Goal: Task Accomplishment & Management: Manage account settings

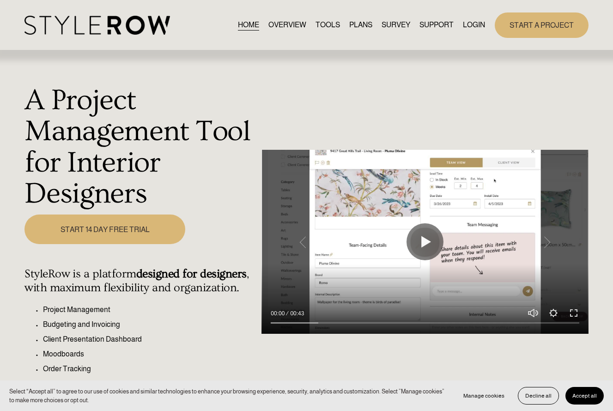
click at [480, 24] on link "LOGIN" at bounding box center [474, 25] width 22 height 12
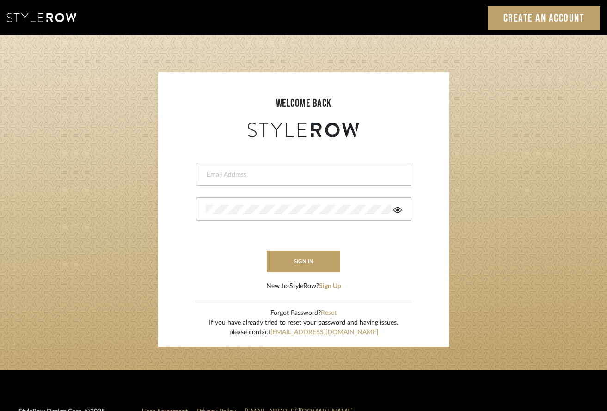
click at [254, 176] on input "email" at bounding box center [303, 174] width 194 height 9
type input "[PERSON_NAME][EMAIL_ADDRESS][DOMAIN_NAME]"
click at [270, 215] on div at bounding box center [303, 208] width 215 height 23
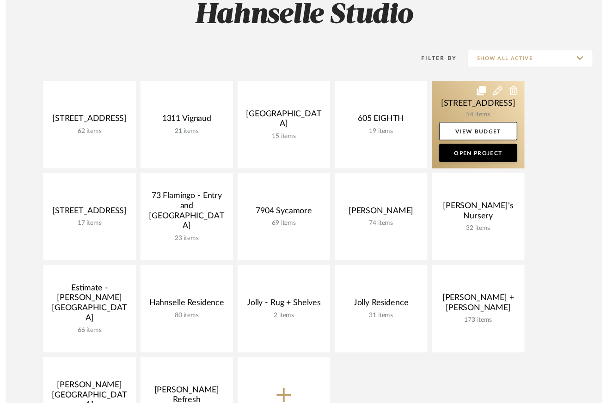
scroll to position [131, 0]
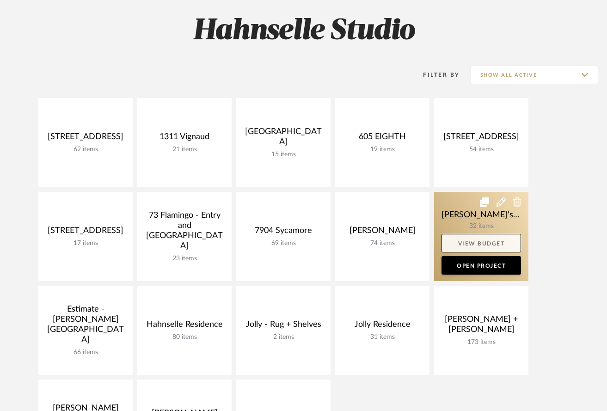
click at [473, 244] on link "View Budget" at bounding box center [480, 243] width 79 height 18
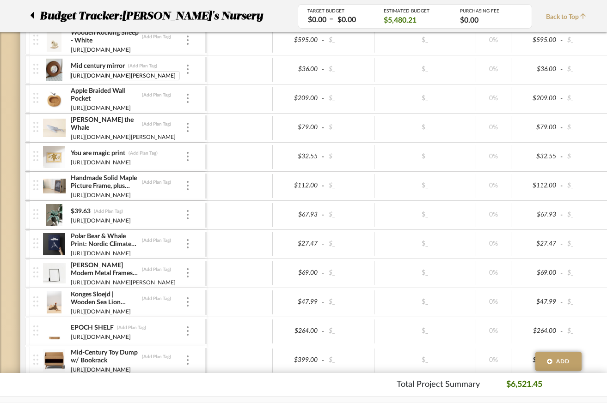
drag, startPoint x: 184, startPoint y: 75, endPoint x: 55, endPoint y: 78, distance: 128.5
click at [55, 78] on div "Mid century mirror (Add Plan Tag) https://www.etsy.com/listing/4363363660/vinta…" at bounding box center [118, 69] width 171 height 29
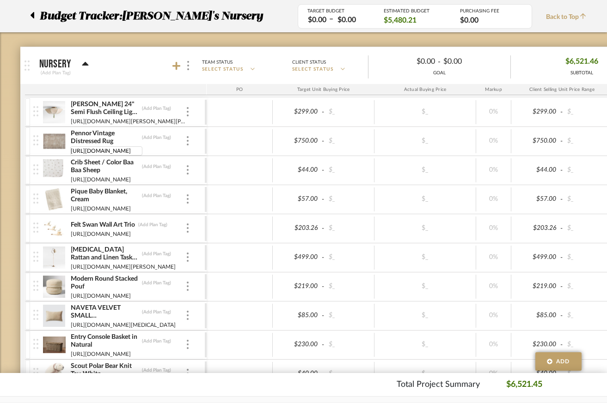
drag, startPoint x: 184, startPoint y: 151, endPoint x: 49, endPoint y: 150, distance: 134.9
click at [49, 150] on div "Pennor Vintage Distressed Rug (Add Plan Tag) https://www.revivalrugs.com/produc…" at bounding box center [118, 141] width 171 height 29
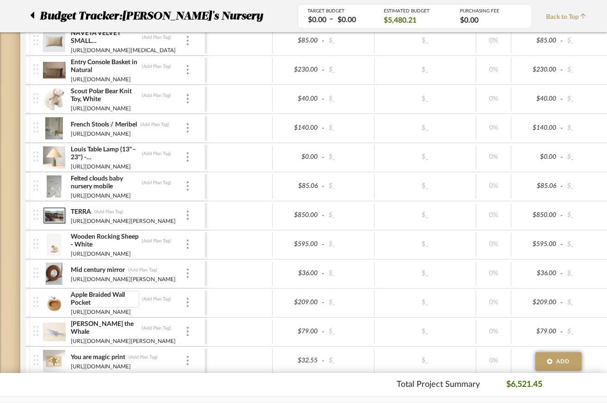
scroll to position [414, 0]
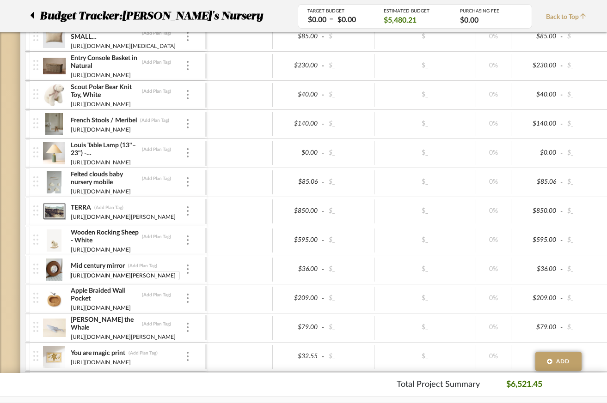
type input "https://www.etsy.com/listing/1732905250/vintage-artisanal-segmented-wood?ls=s&g…"
click at [16, 288] on div "Budget Tracker: Emily's Nursery Transparent Last Updated: Aaron Hahnselle on Se…" at bounding box center [332, 323] width 665 height 1340
type input "138"
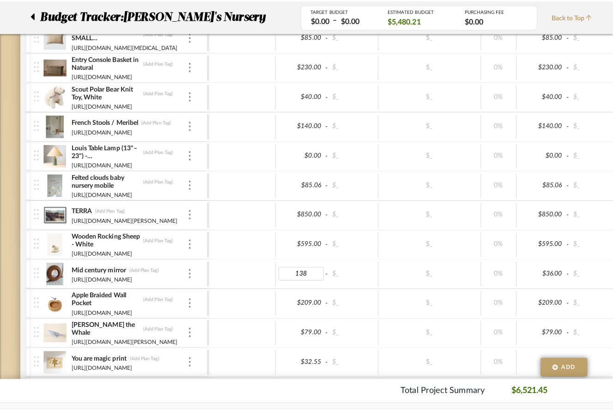
scroll to position [0, 0]
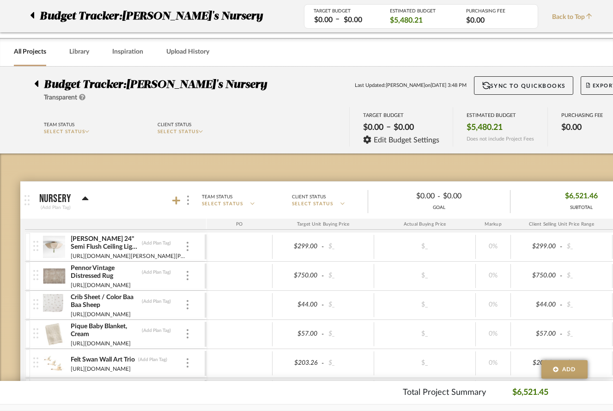
click at [5, 270] on body "Chrome Web Clipper Import Pinterest Support All Projects Library Inspiration Up…" at bounding box center [306, 205] width 613 height 411
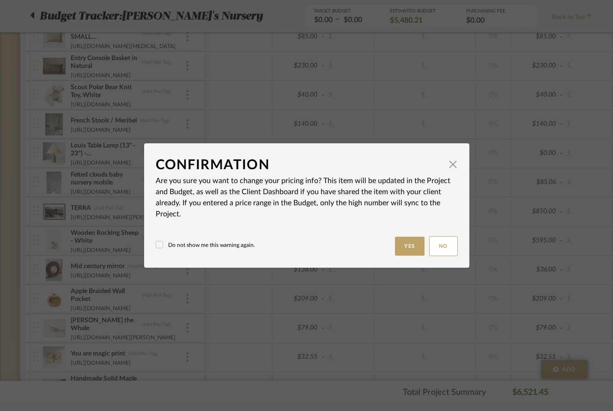
click at [401, 250] on button "Yes" at bounding box center [410, 246] width 30 height 19
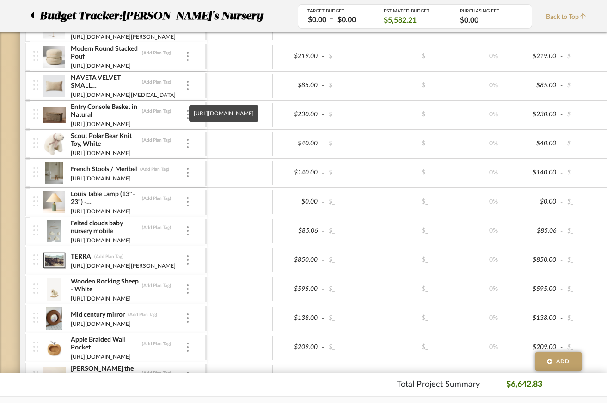
scroll to position [443, 0]
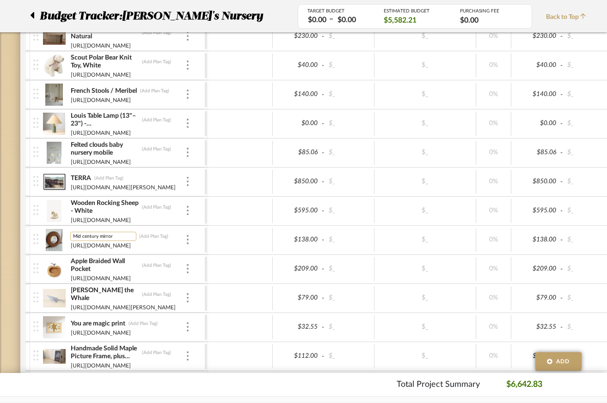
drag, startPoint x: 116, startPoint y: 238, endPoint x: 73, endPoint y: 237, distance: 43.0
click at [73, 237] on input "Mid century mirror" at bounding box center [103, 236] width 66 height 9
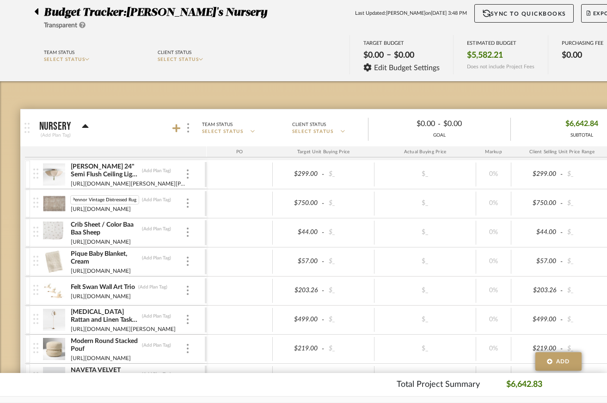
scroll to position [0, 0]
drag, startPoint x: 135, startPoint y: 199, endPoint x: 63, endPoint y: 200, distance: 72.1
click at [62, 201] on div "Pennor Vintage Distressed Rug Pennor Vintage Distressed Rug (Add Plan Tag) http…" at bounding box center [118, 203] width 171 height 29
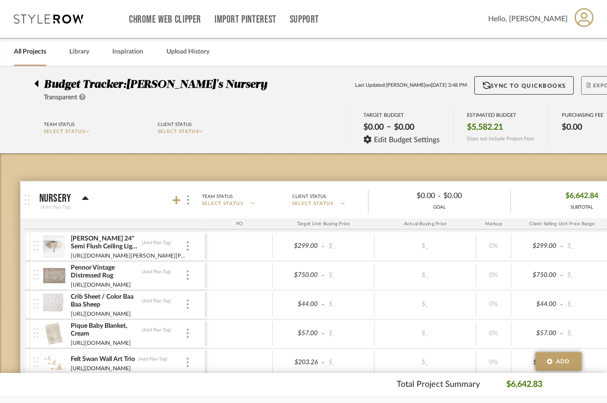
click at [594, 83] on span "Export" at bounding box center [601, 89] width 30 height 14
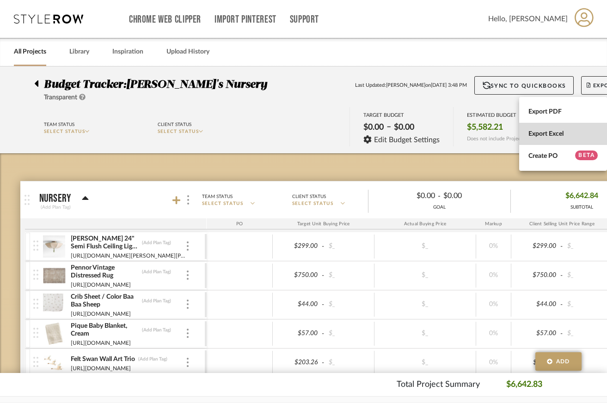
click at [558, 136] on span "Export Excel" at bounding box center [562, 134] width 69 height 8
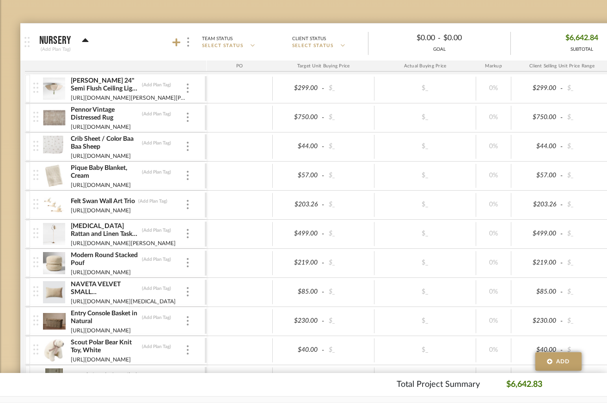
scroll to position [161, 0]
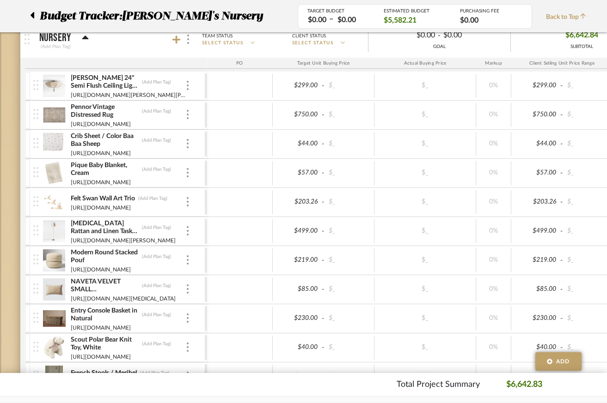
click at [49, 116] on img at bounding box center [54, 115] width 23 height 22
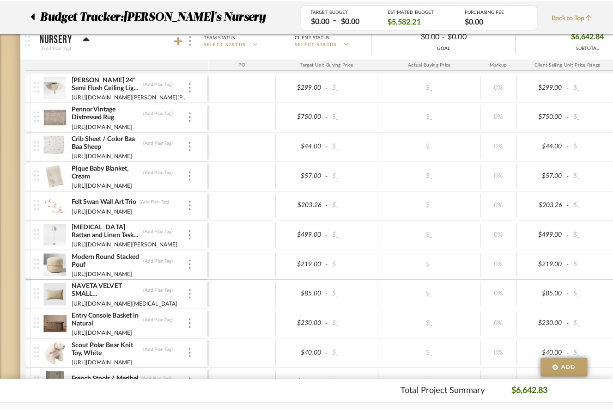
scroll to position [0, 0]
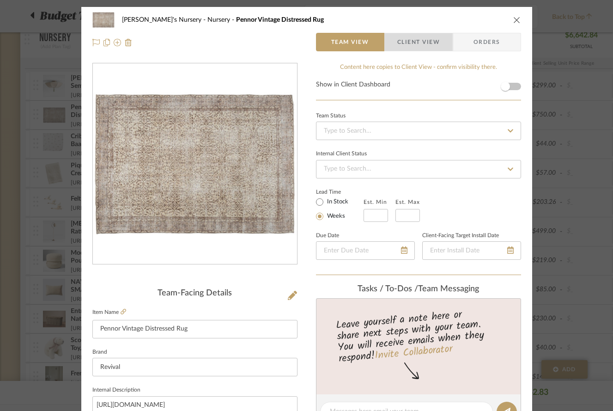
click at [413, 39] on span "Client View" at bounding box center [418, 42] width 43 height 18
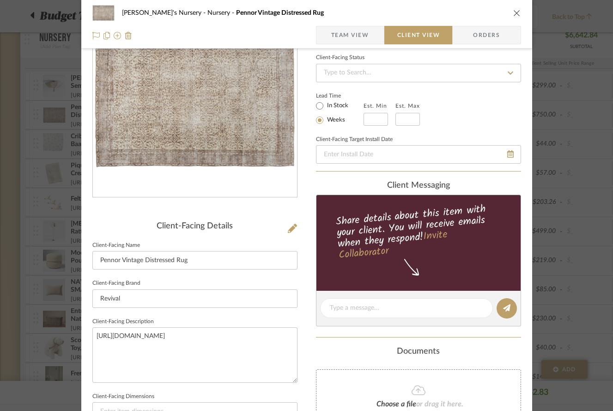
scroll to position [80, 0]
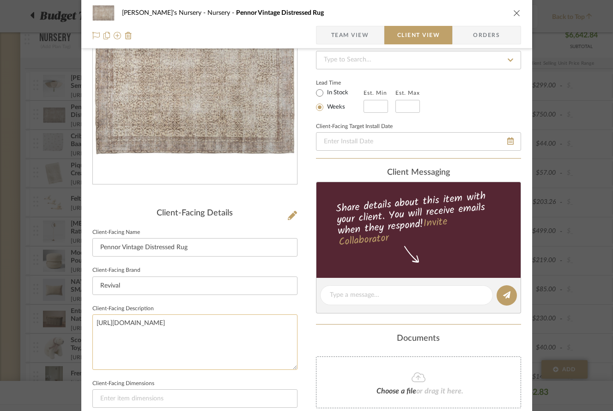
click at [170, 336] on textarea "https://www.revivalrugs.com/products/vintage-distressed-rug-pennor?variant=unde…" at bounding box center [194, 341] width 205 height 55
click at [173, 333] on textarea "https://www.revivalrugs.com/products/vintage-distressed-rug-pennor?variant=unde…" at bounding box center [194, 341] width 205 height 55
drag, startPoint x: 173, startPoint y: 333, endPoint x: 92, endPoint y: 316, distance: 83.0
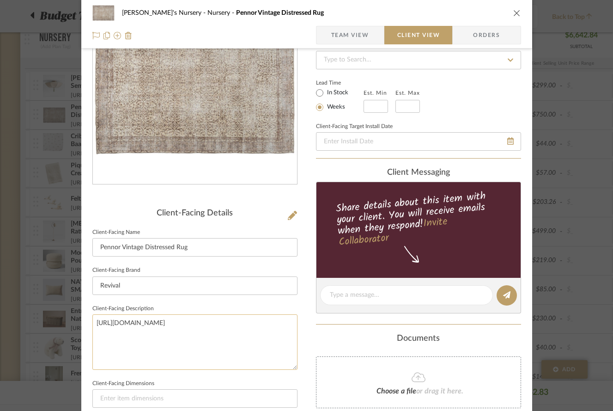
click at [92, 316] on textarea "https://www.revivalrugs.com/products/vintage-distressed-rug-pennor?variant=unde…" at bounding box center [194, 341] width 205 height 55
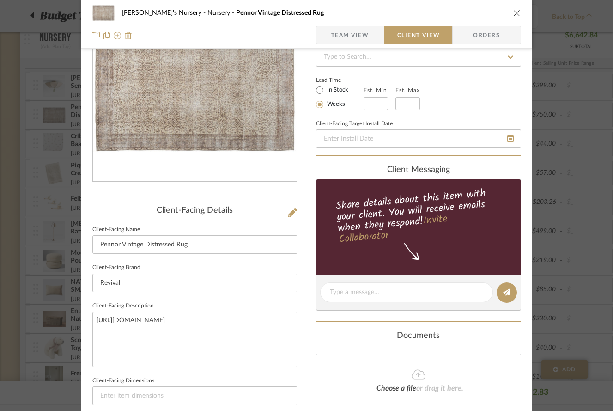
click at [513, 12] on icon "close" at bounding box center [516, 12] width 7 height 7
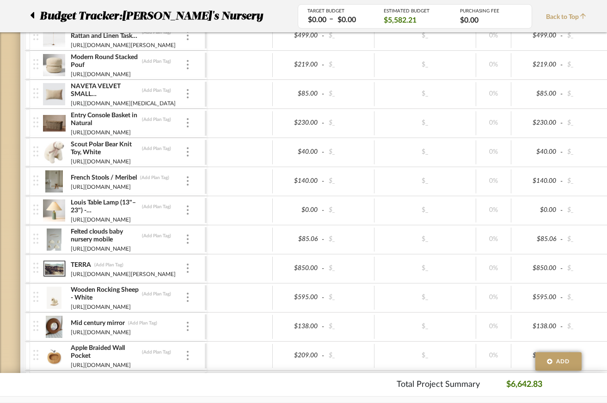
scroll to position [366, 0]
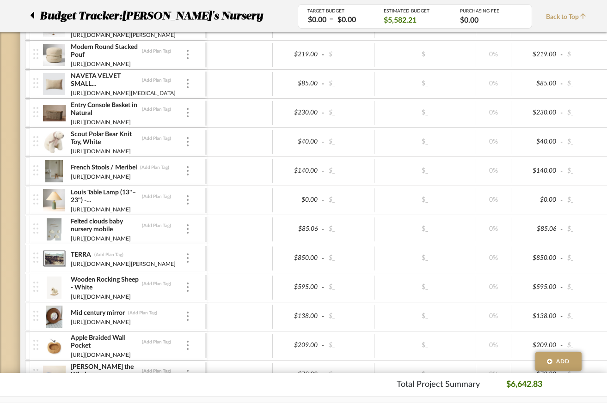
click at [51, 85] on img at bounding box center [54, 84] width 23 height 22
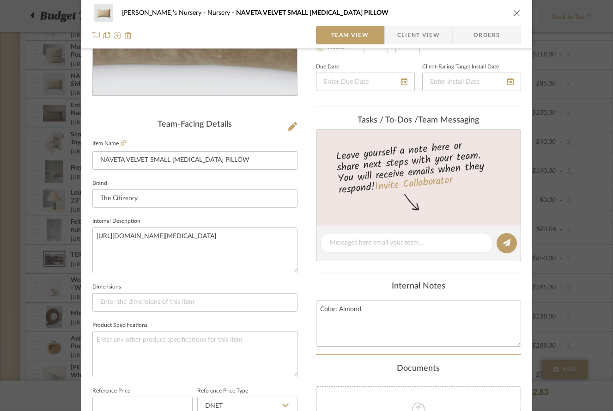
scroll to position [173, 0]
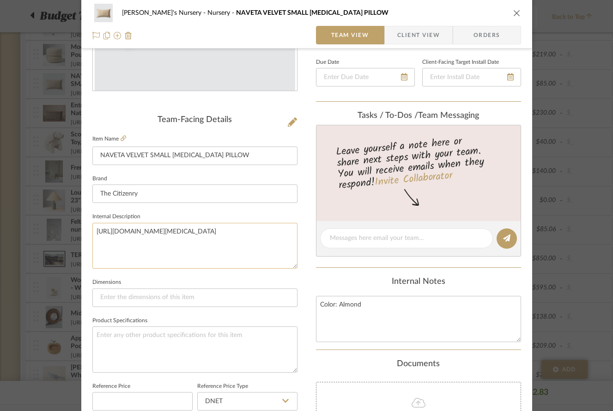
click at [93, 232] on textarea "https://www.the-citizenry.com/products/naveta-velvet-small-lumbar-pillow?v=4472…" at bounding box center [194, 246] width 205 height 46
drag, startPoint x: 93, startPoint y: 231, endPoint x: 305, endPoint y: 283, distance: 218.3
click at [305, 283] on div "Emily's Nursery Nursery NAVETA VELVET SMALL LUMBAR PILLOW Team View Client View…" at bounding box center [306, 261] width 451 height 854
click at [516, 10] on icon "close" at bounding box center [516, 12] width 7 height 7
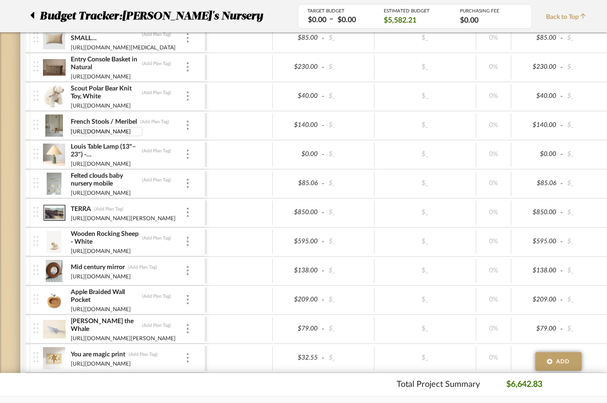
scroll to position [0, 0]
drag, startPoint x: 183, startPoint y: 132, endPoint x: 26, endPoint y: 120, distance: 157.6
click at [26, 120] on div "French Stools / Meribel (Add Plan Tag) https://www.zmhome.store/products/french…" at bounding box center [116, 125] width 182 height 29
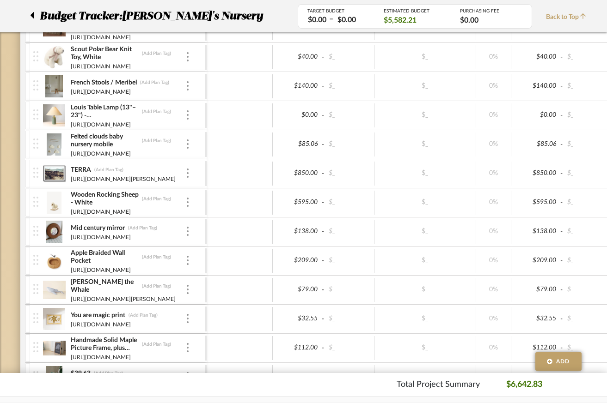
scroll to position [452, 0]
click at [51, 171] on img at bounding box center [54, 173] width 23 height 22
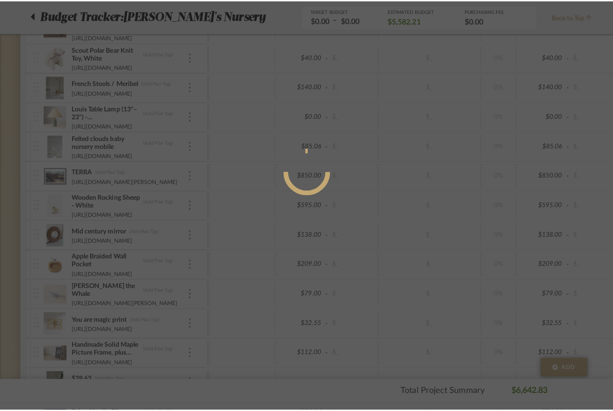
scroll to position [0, 0]
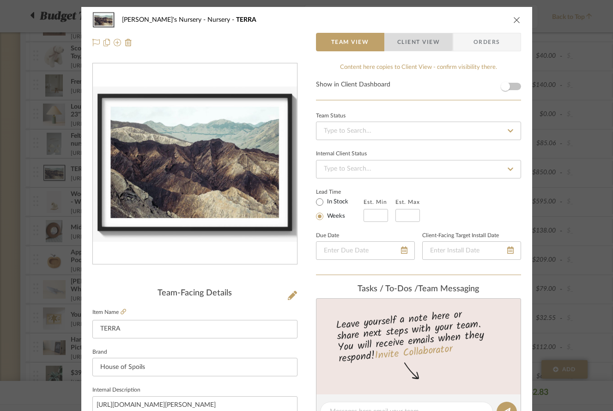
click at [410, 37] on span "Client View" at bounding box center [418, 42] width 43 height 18
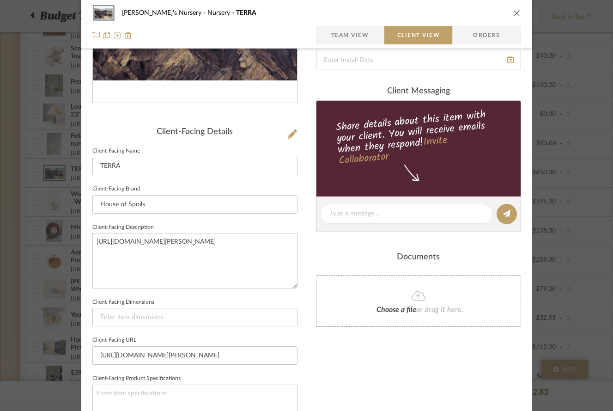
scroll to position [162, 0]
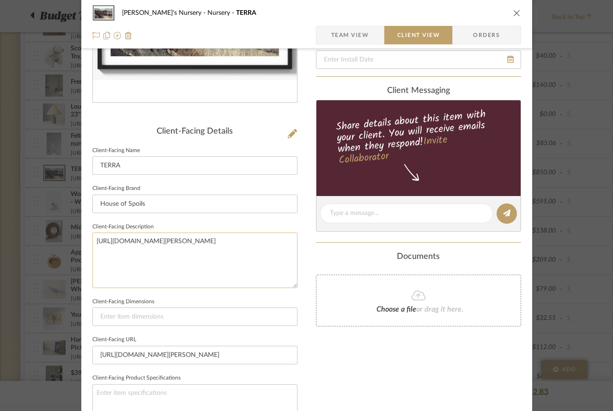
click at [178, 254] on textarea "https://houseofspoils.com/products/harry-mark-terra?variant=41591934681150" at bounding box center [194, 259] width 205 height 55
